Goal: Complete application form: Complete application form

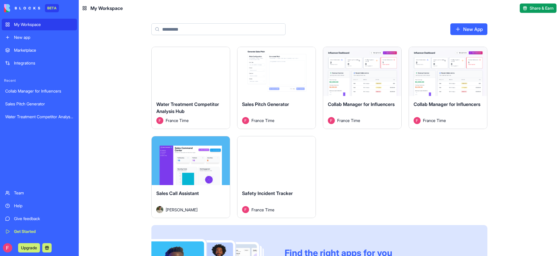
click at [259, 174] on div "Launch" at bounding box center [276, 160] width 78 height 49
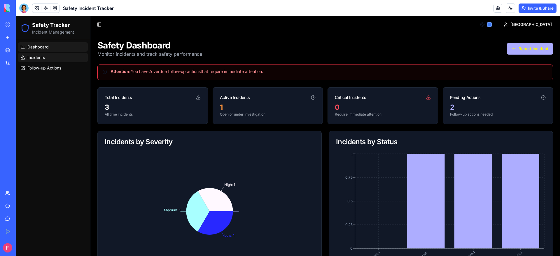
click at [46, 55] on link "Incidents" at bounding box center [53, 57] width 70 height 9
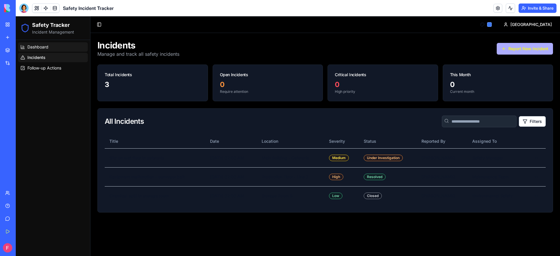
click at [43, 46] on span "Dashboard" at bounding box center [37, 47] width 21 height 6
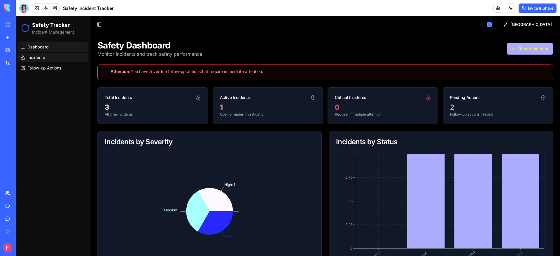
click at [42, 53] on link "Incidents" at bounding box center [53, 57] width 70 height 9
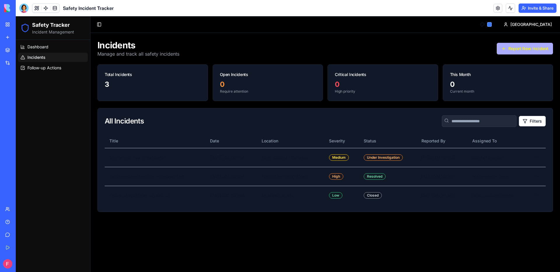
click at [8, 24] on link "My Workspace" at bounding box center [13, 25] width 23 height 12
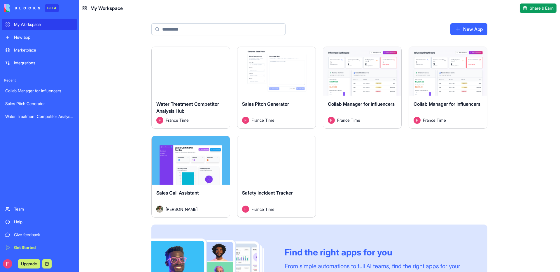
click at [25, 50] on div "Marketplace" at bounding box center [44, 50] width 60 height 6
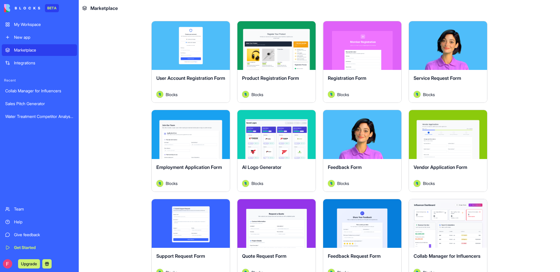
scroll to position [204, 0]
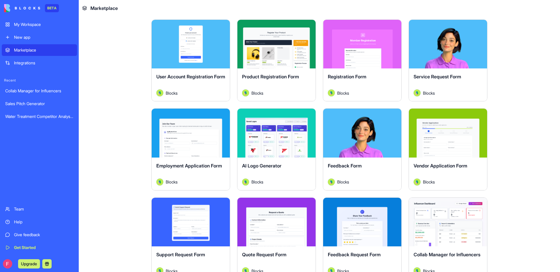
click at [263, 79] on span "Product Registration Form" at bounding box center [270, 77] width 57 height 6
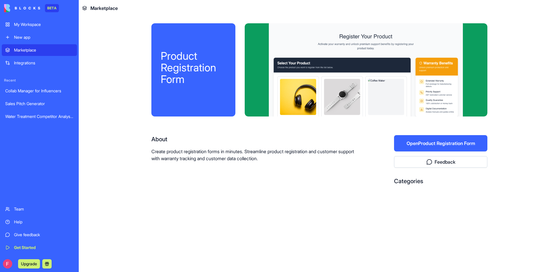
click at [414, 144] on button "Open Product Registration Form" at bounding box center [440, 143] width 93 height 16
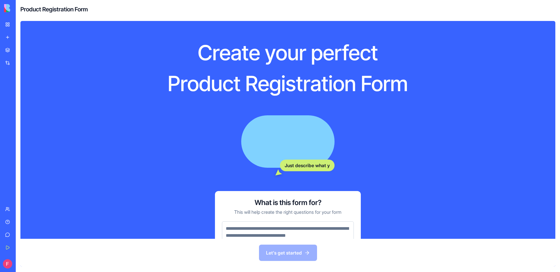
scroll to position [30, 0]
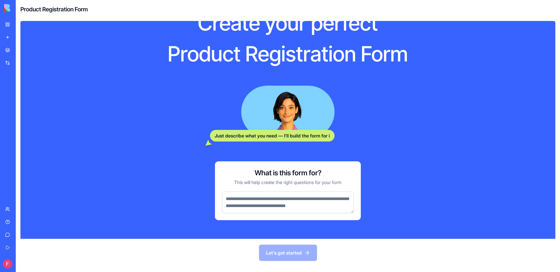
click at [321, 203] on textarea at bounding box center [288, 203] width 132 height 22
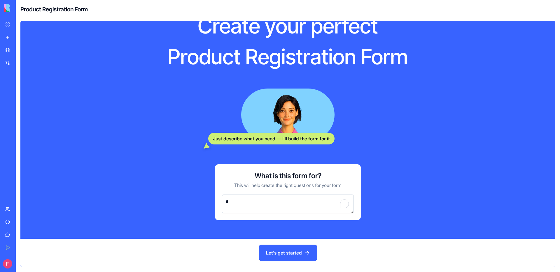
scroll to position [27, 0]
type textarea "**********"
click at [306, 253] on button "Let's get started" at bounding box center [288, 253] width 58 height 16
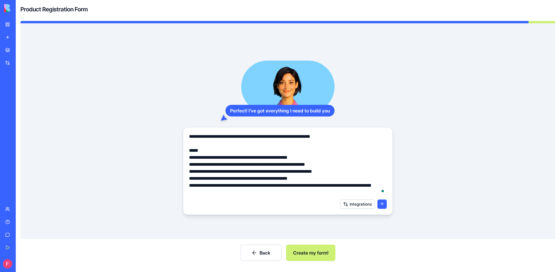
click at [365, 203] on button "Integrations" at bounding box center [357, 204] width 35 height 9
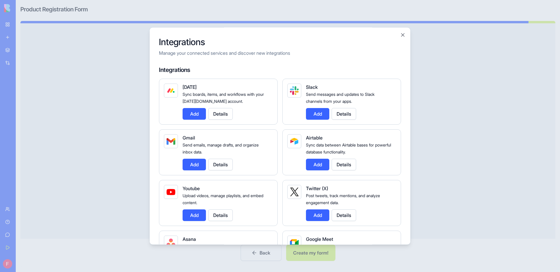
click at [439, 177] on div at bounding box center [280, 136] width 560 height 272
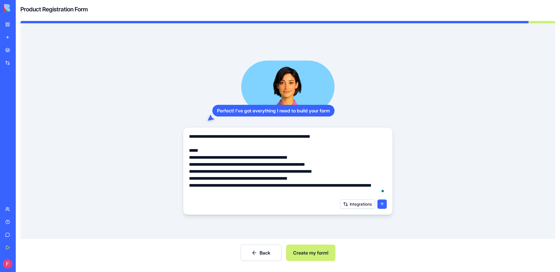
click at [367, 204] on button "Integrations" at bounding box center [357, 204] width 35 height 9
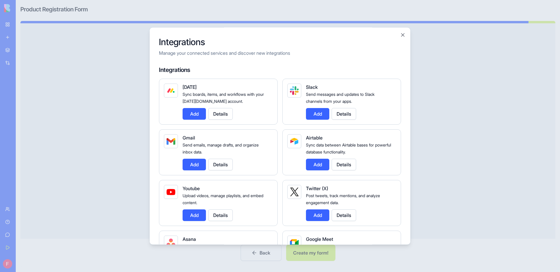
click at [189, 163] on button "Add" at bounding box center [194, 165] width 23 height 12
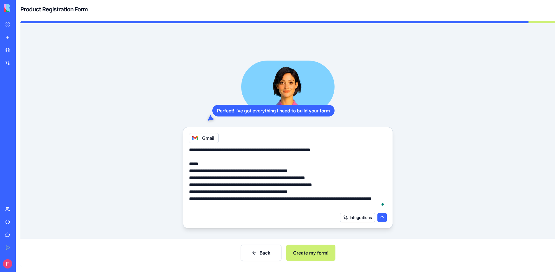
click at [361, 219] on button "Integrations" at bounding box center [357, 217] width 35 height 9
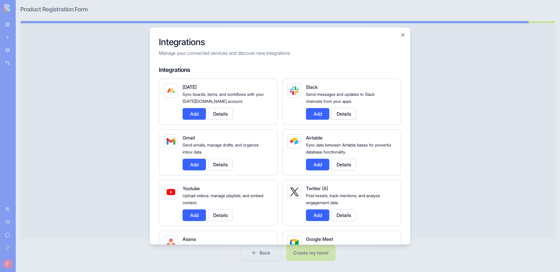
click at [317, 214] on button "Add" at bounding box center [317, 216] width 23 height 12
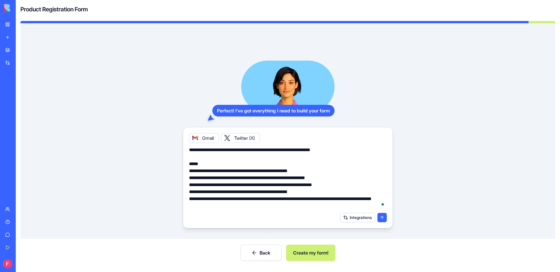
click at [382, 218] on button "submit" at bounding box center [381, 217] width 9 height 9
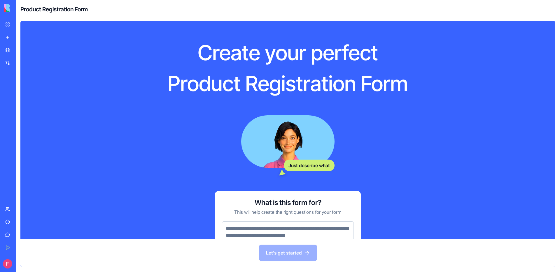
click at [10, 25] on link "My Workspace" at bounding box center [13, 25] width 23 height 12
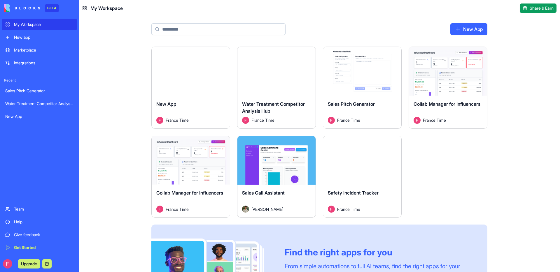
click at [36, 50] on div "Marketplace" at bounding box center [44, 50] width 60 height 6
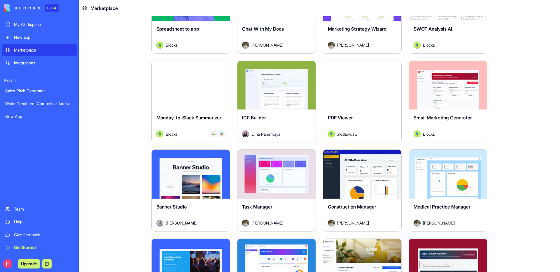
scroll to position [966, 0]
